Goal: Task Accomplishment & Management: Use online tool/utility

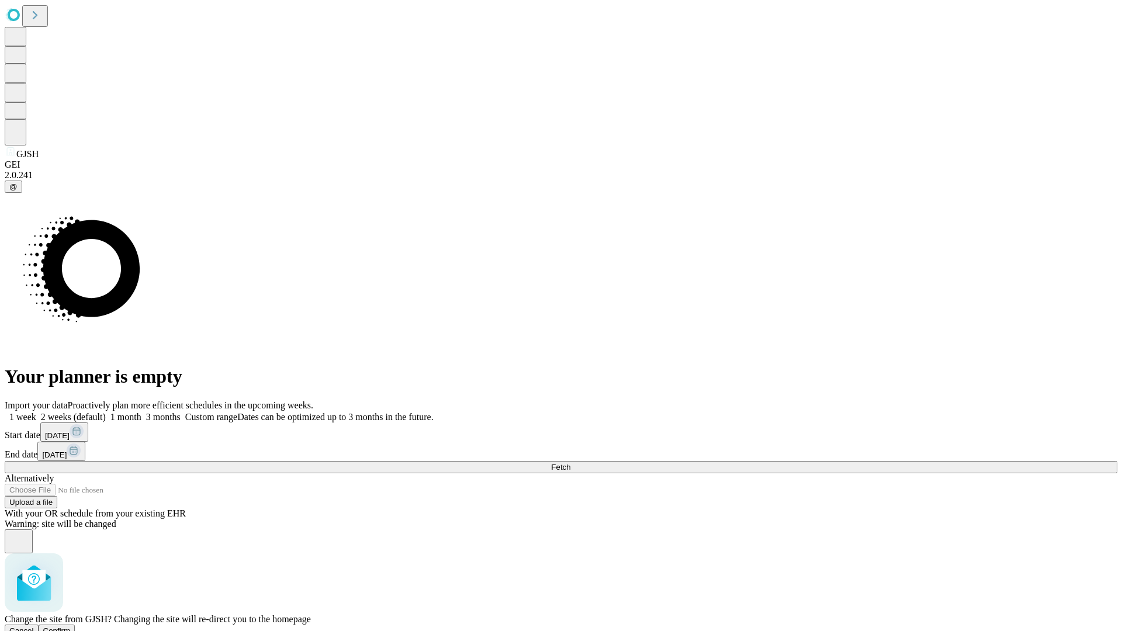
click at [71, 626] on span "Confirm" at bounding box center [56, 630] width 27 height 9
click at [106, 412] on label "2 weeks (default)" at bounding box center [71, 417] width 70 height 10
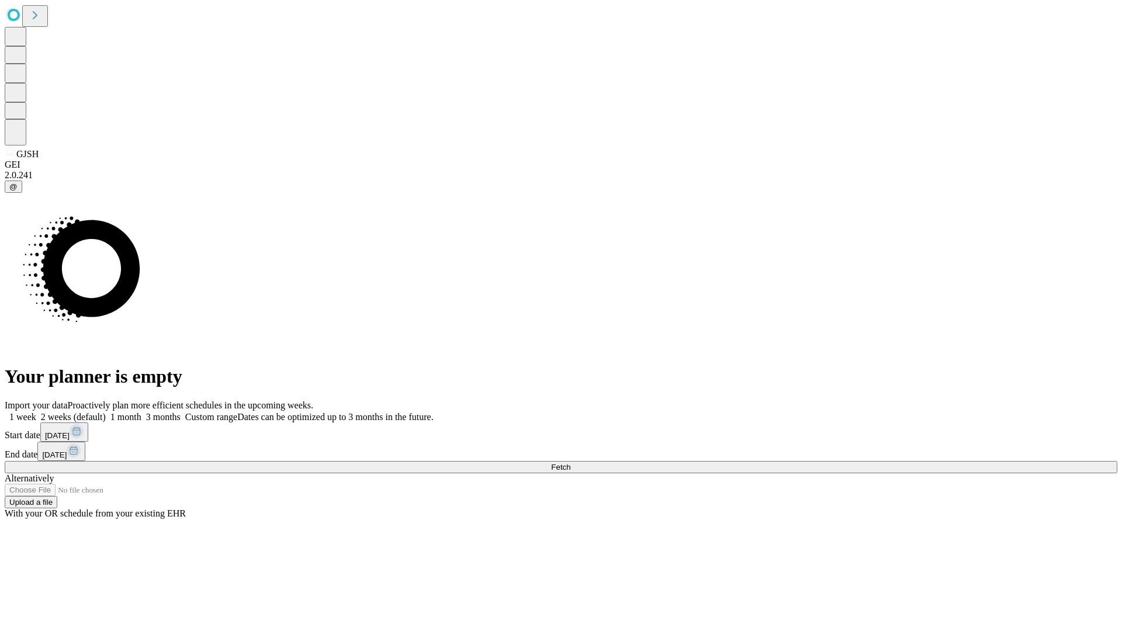
click at [570, 463] on span "Fetch" at bounding box center [560, 467] width 19 height 9
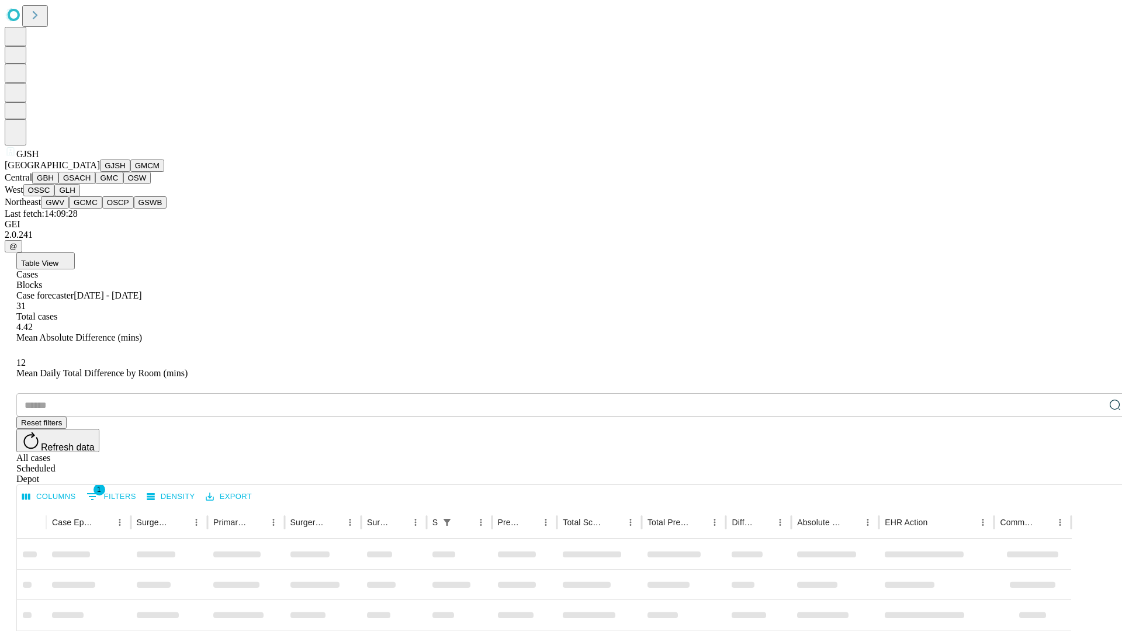
click at [130, 172] on button "GMCM" at bounding box center [147, 166] width 34 height 12
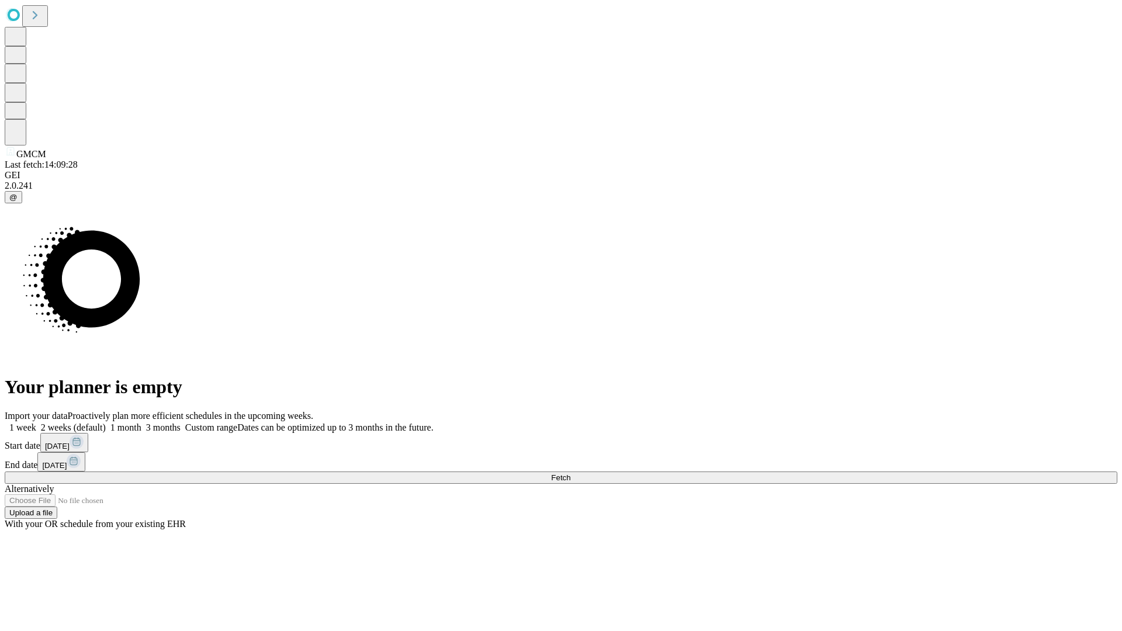
click at [570, 473] on span "Fetch" at bounding box center [560, 477] width 19 height 9
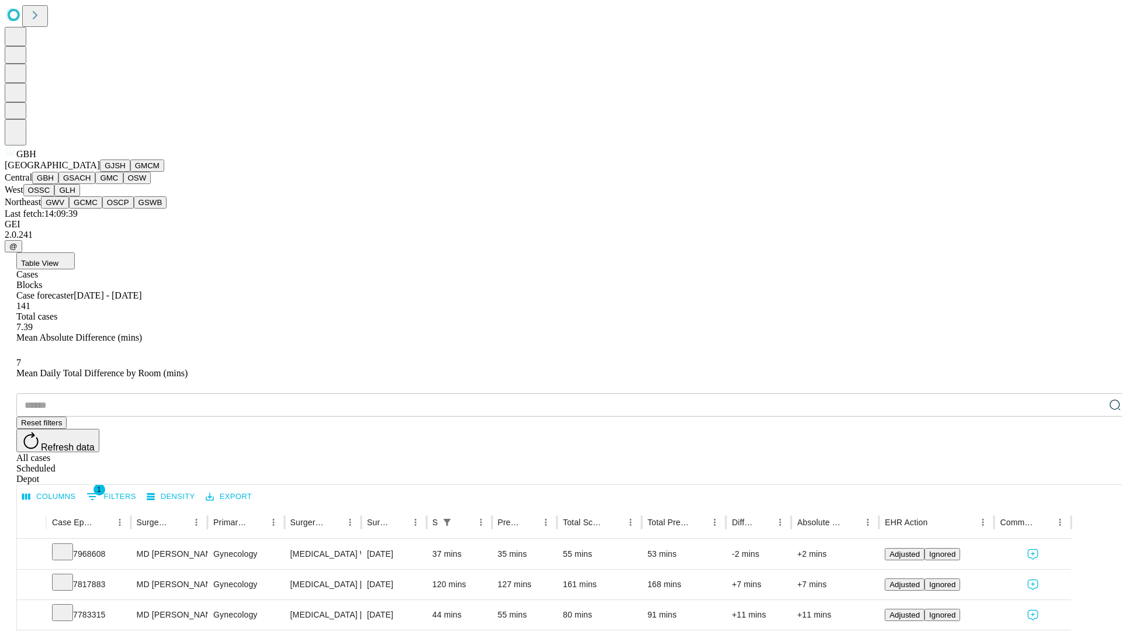
click at [91, 184] on button "GSACH" at bounding box center [76, 178] width 37 height 12
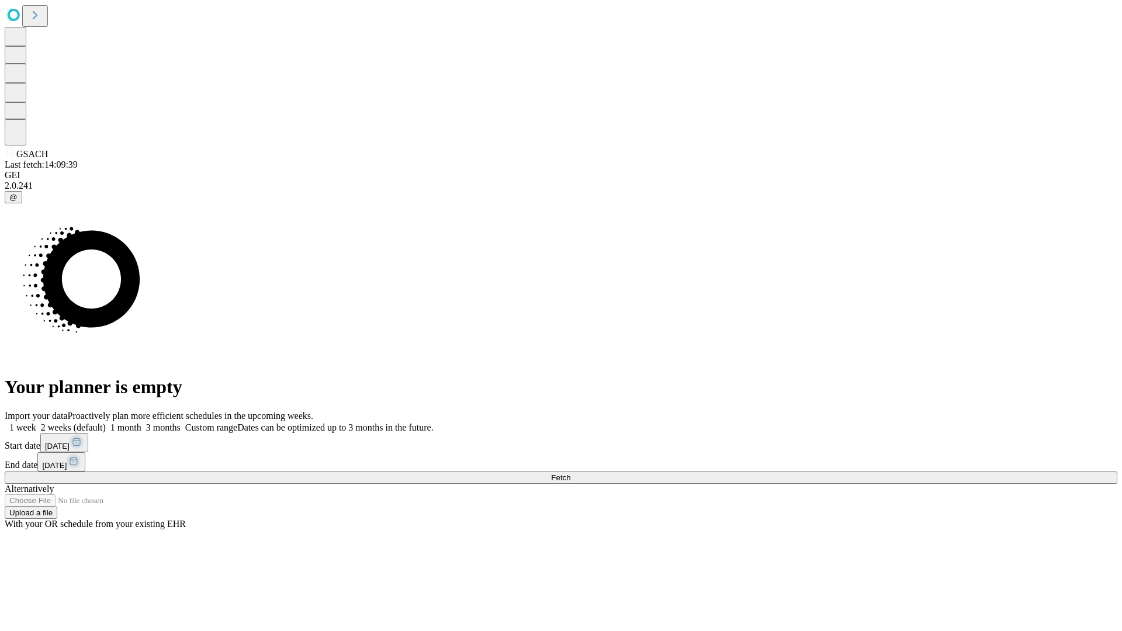
click at [106, 423] on label "2 weeks (default)" at bounding box center [71, 428] width 70 height 10
click at [570, 473] on span "Fetch" at bounding box center [560, 477] width 19 height 9
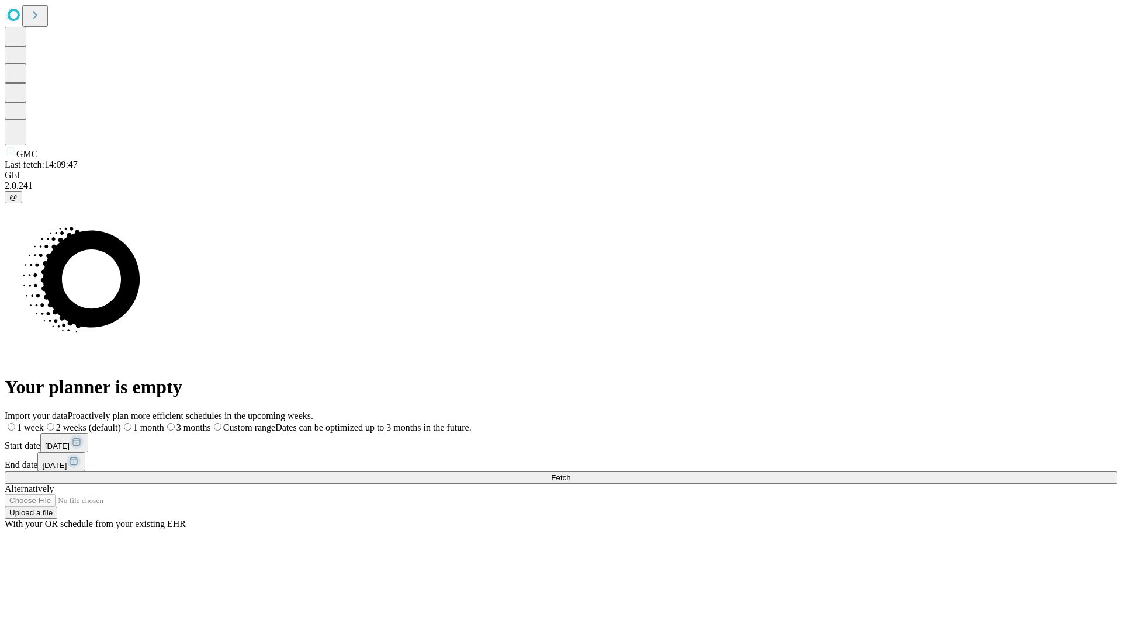
click at [121, 423] on label "2 weeks (default)" at bounding box center [82, 428] width 77 height 10
click at [570, 473] on span "Fetch" at bounding box center [560, 477] width 19 height 9
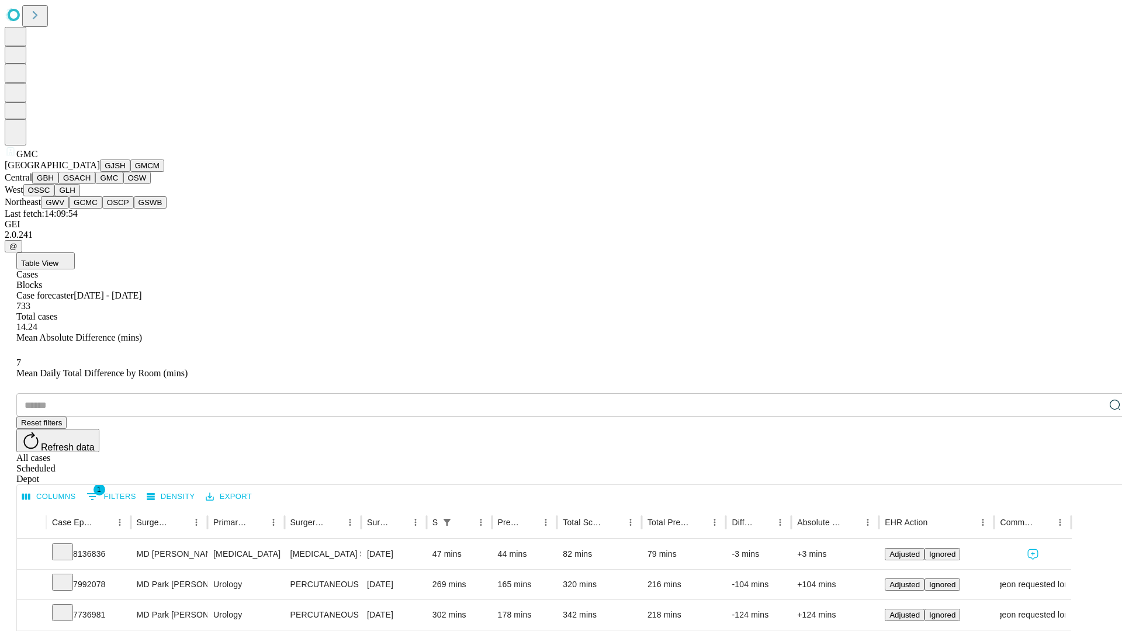
click at [123, 184] on button "OSW" at bounding box center [137, 178] width 28 height 12
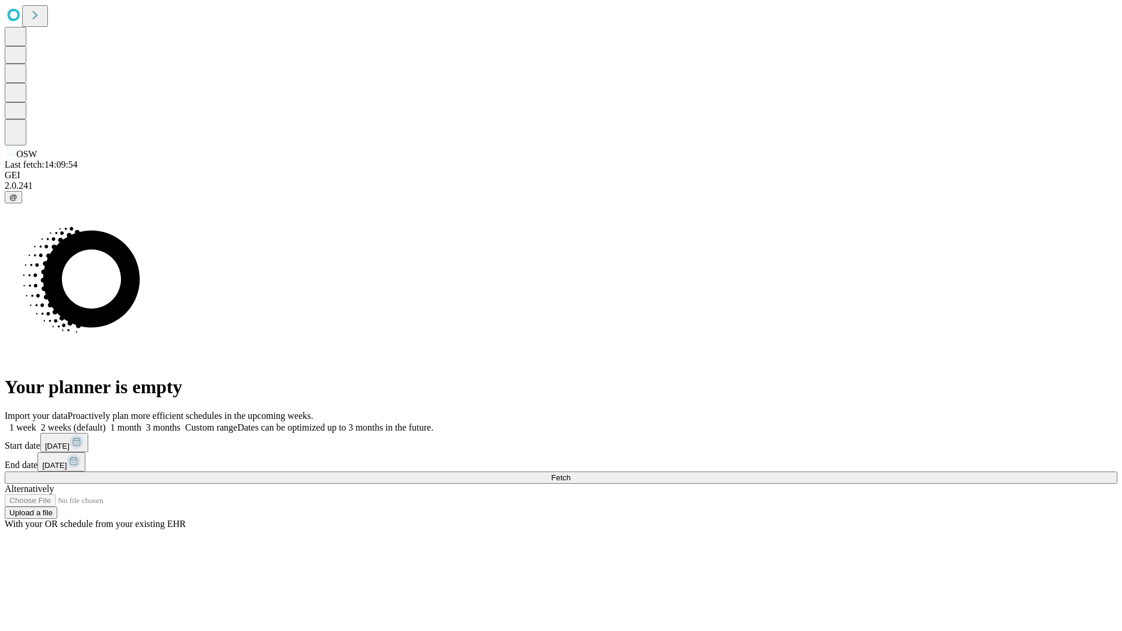
click at [106, 423] on label "2 weeks (default)" at bounding box center [71, 428] width 70 height 10
click at [570, 473] on span "Fetch" at bounding box center [560, 477] width 19 height 9
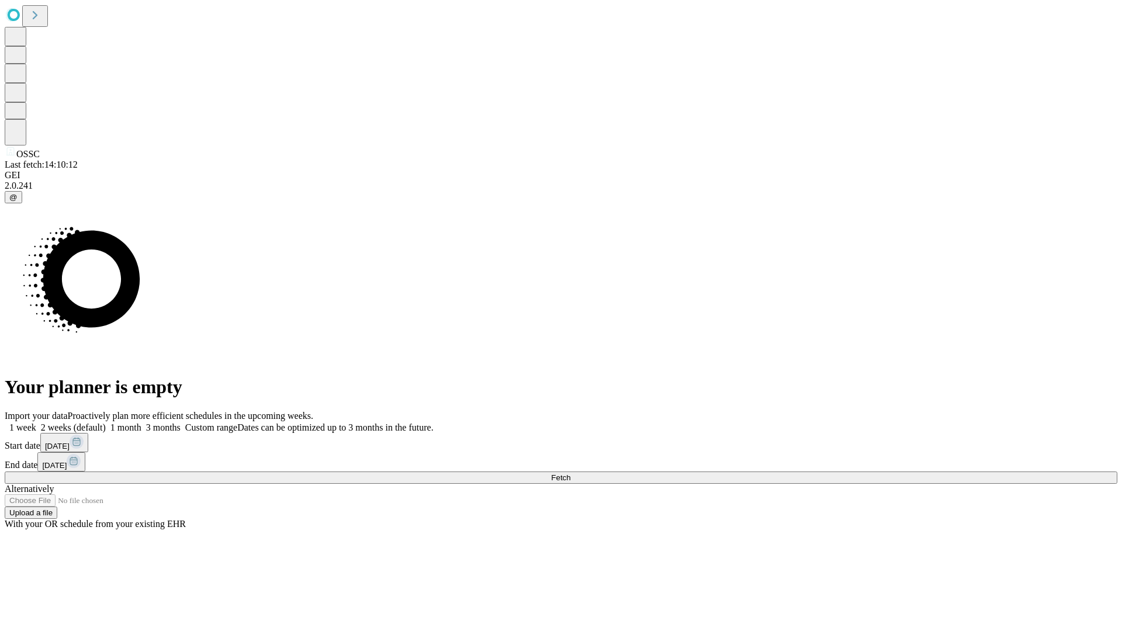
click at [106, 423] on label "2 weeks (default)" at bounding box center [71, 428] width 70 height 10
click at [570, 473] on span "Fetch" at bounding box center [560, 477] width 19 height 9
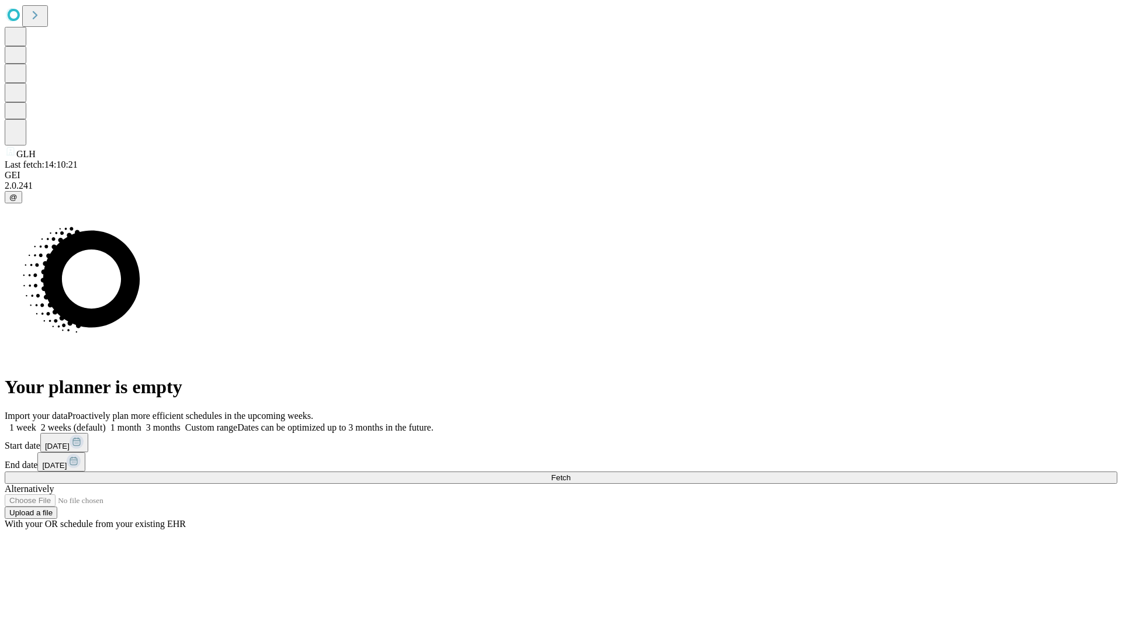
click at [106, 423] on label "2 weeks (default)" at bounding box center [71, 428] width 70 height 10
click at [570, 473] on span "Fetch" at bounding box center [560, 477] width 19 height 9
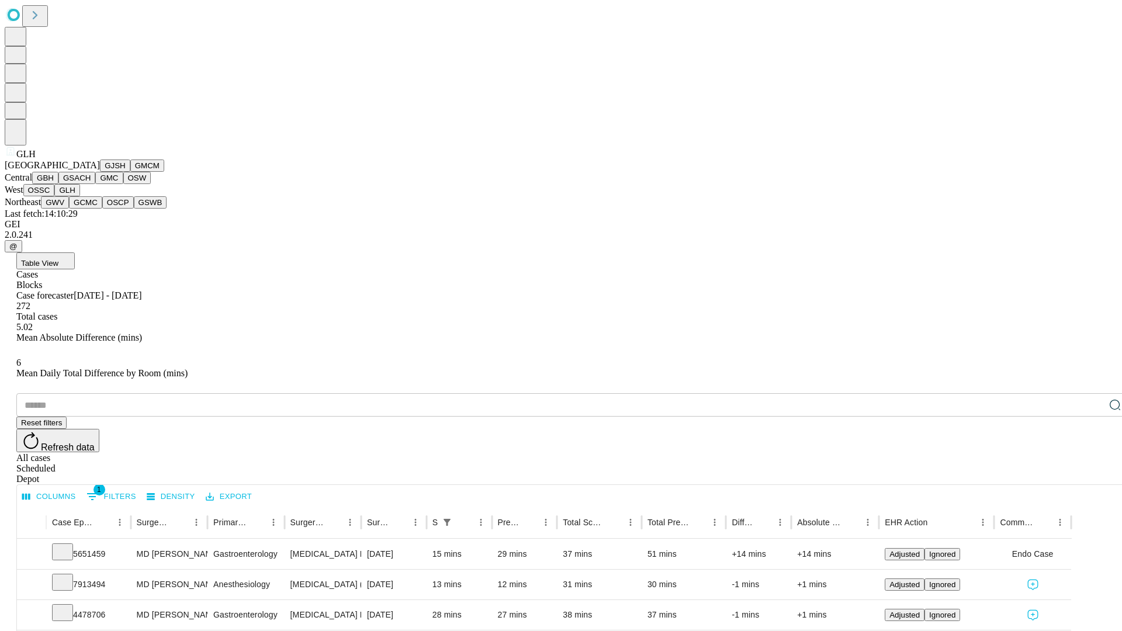
click at [69, 209] on button "GWV" at bounding box center [55, 202] width 28 height 12
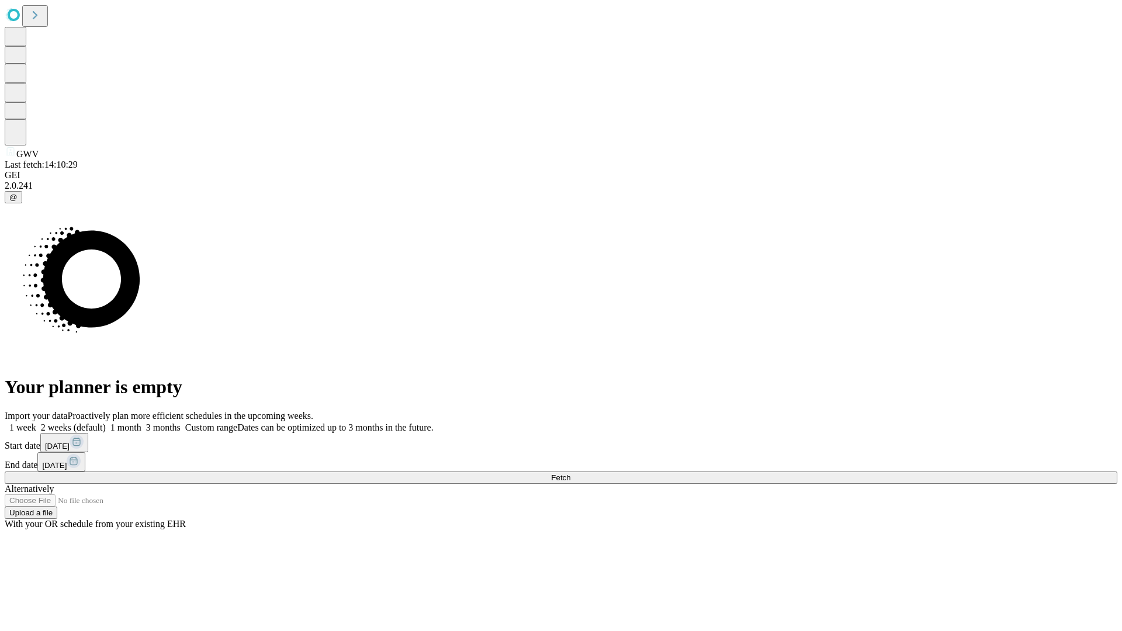
click at [106, 423] on label "2 weeks (default)" at bounding box center [71, 428] width 70 height 10
click at [570, 473] on span "Fetch" at bounding box center [560, 477] width 19 height 9
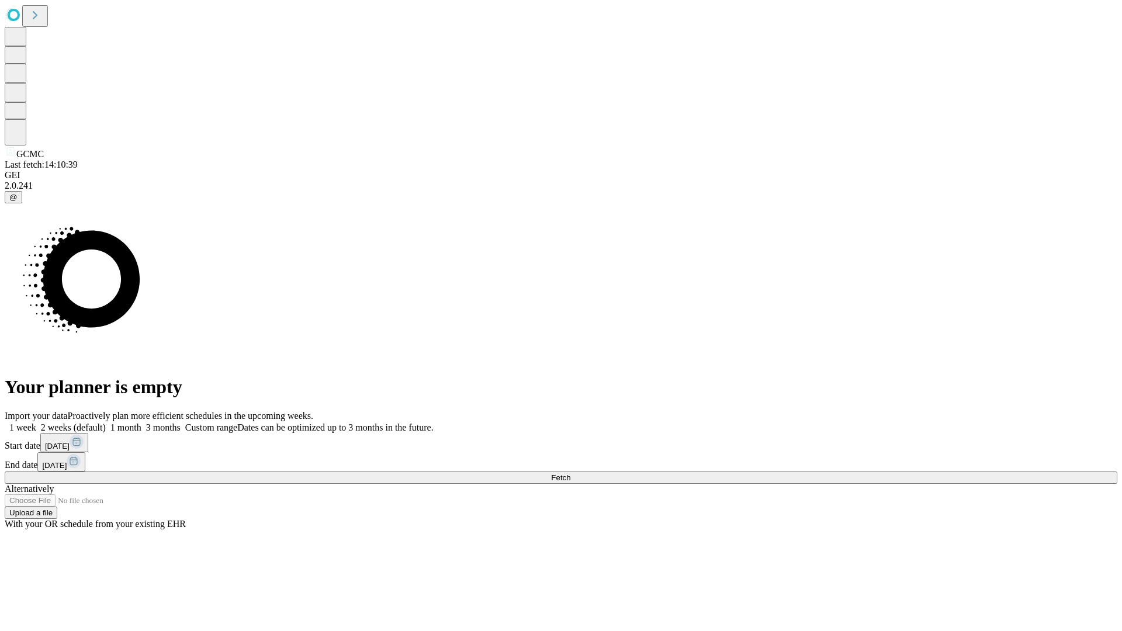
click at [106, 423] on label "2 weeks (default)" at bounding box center [71, 428] width 70 height 10
click at [570, 473] on span "Fetch" at bounding box center [560, 477] width 19 height 9
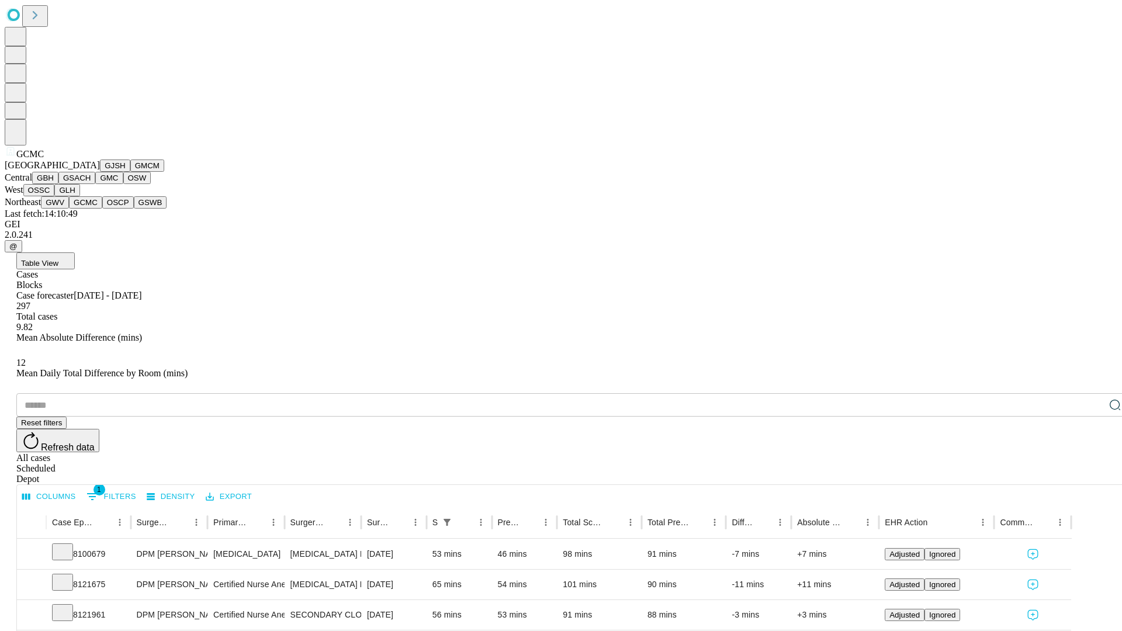
click at [102, 209] on button "OSCP" at bounding box center [118, 202] width 32 height 12
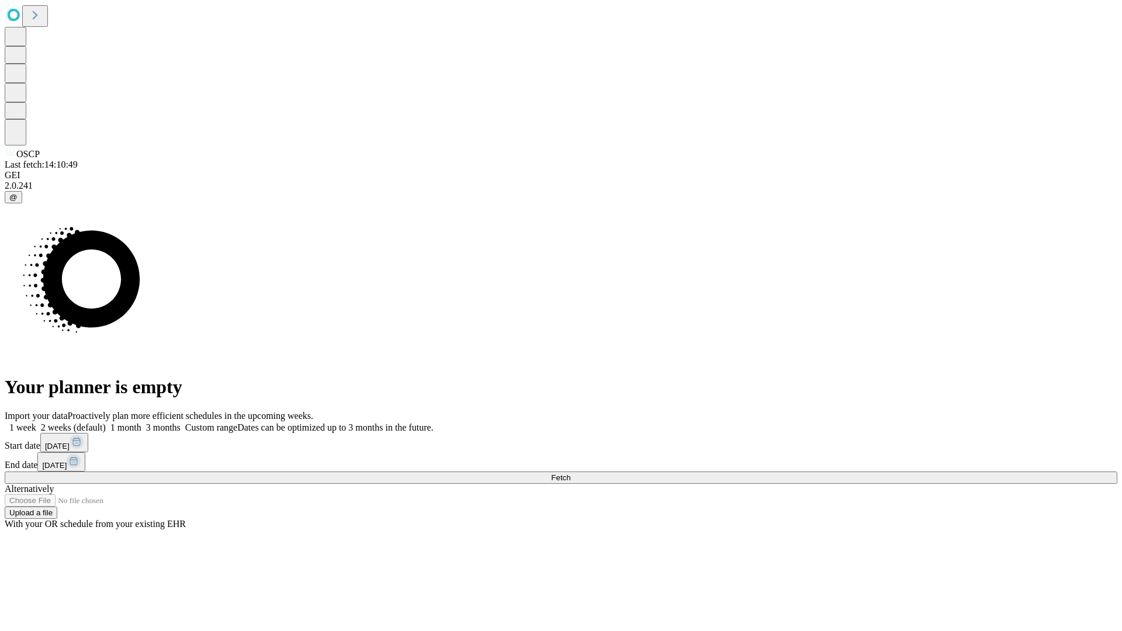
click at [106, 423] on label "2 weeks (default)" at bounding box center [71, 428] width 70 height 10
click at [570, 473] on span "Fetch" at bounding box center [560, 477] width 19 height 9
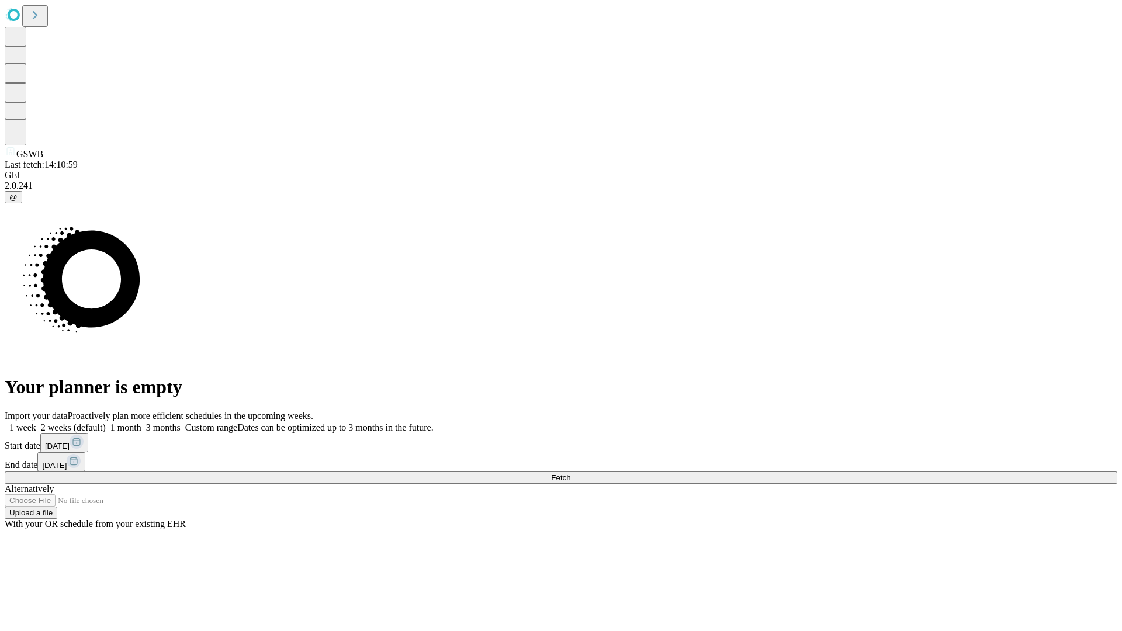
click at [570, 473] on span "Fetch" at bounding box center [560, 477] width 19 height 9
